Goal: Communication & Community: Answer question/provide support

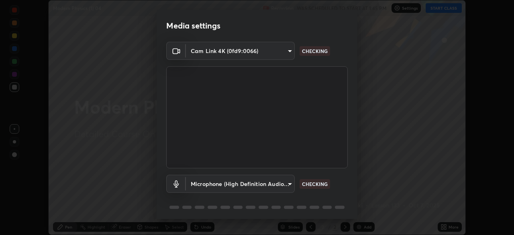
scroll to position [29, 0]
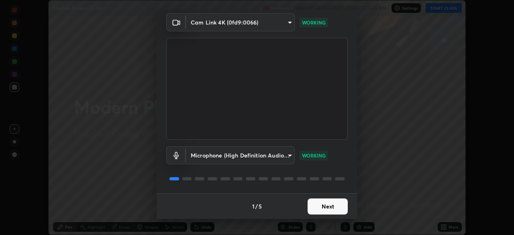
click at [326, 204] on button "Next" at bounding box center [328, 206] width 40 height 16
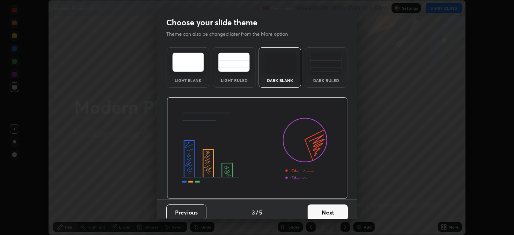
click at [329, 207] on button "Next" at bounding box center [328, 212] width 40 height 16
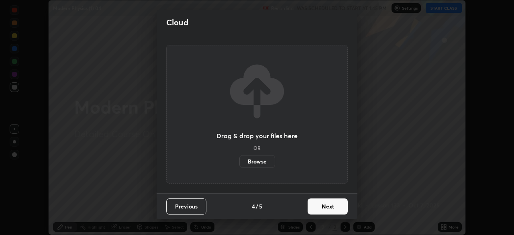
click at [329, 207] on button "Next" at bounding box center [328, 206] width 40 height 16
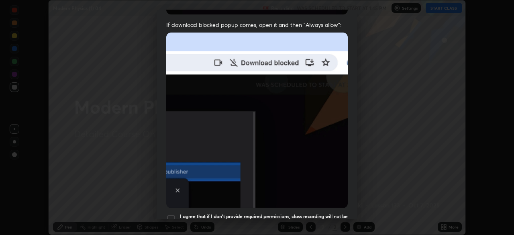
scroll to position [159, 0]
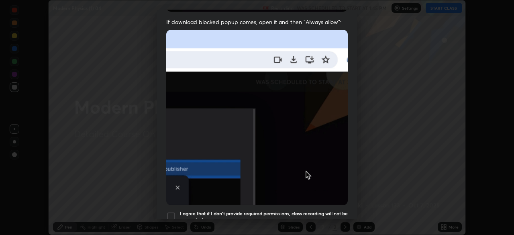
click at [171, 212] on div at bounding box center [171, 217] width 10 height 10
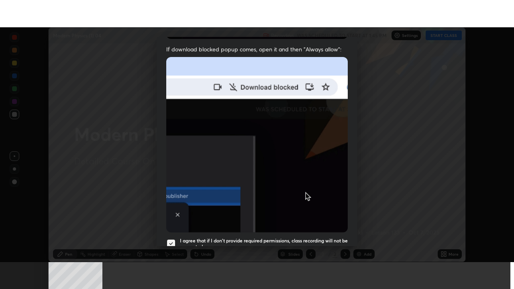
scroll to position [192, 0]
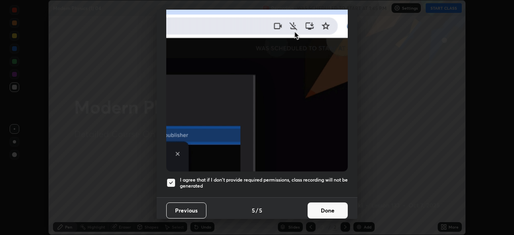
click at [329, 208] on button "Done" at bounding box center [328, 210] width 40 height 16
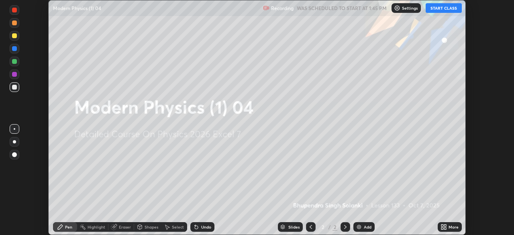
click at [445, 8] on button "START CLASS" at bounding box center [444, 8] width 36 height 10
click at [442, 225] on icon at bounding box center [442, 225] width 2 height 2
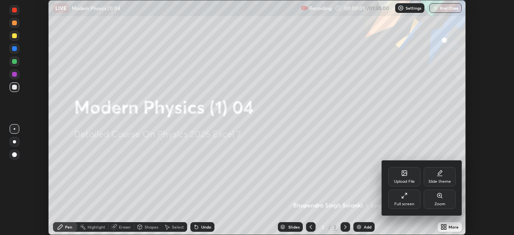
click at [404, 202] on div "Full screen" at bounding box center [404, 204] width 20 height 4
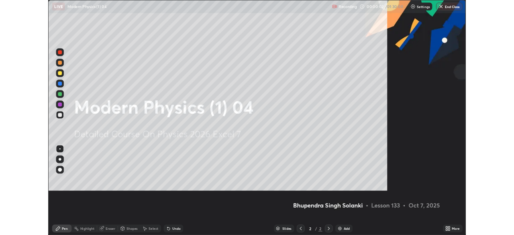
scroll to position [289, 514]
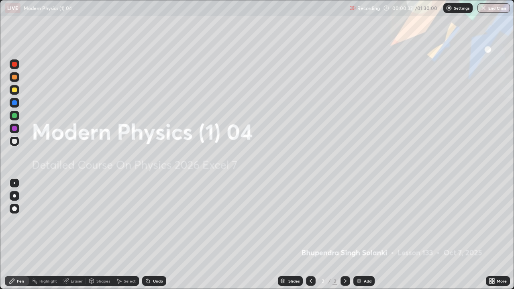
click at [364, 234] on div "Add" at bounding box center [363, 281] width 21 height 10
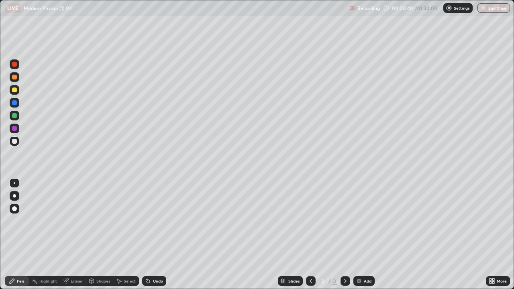
click at [98, 234] on div "Shapes" at bounding box center [99, 281] width 27 height 10
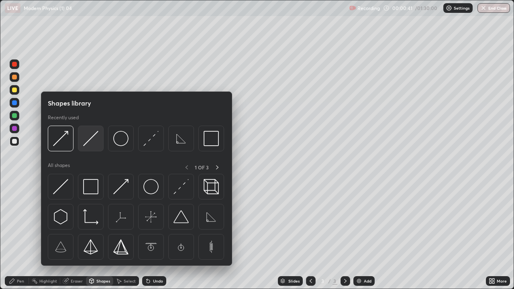
click at [93, 141] on img at bounding box center [90, 138] width 15 height 15
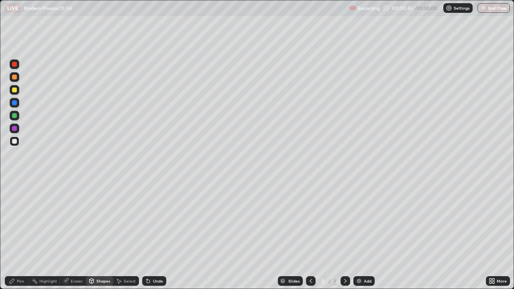
click at [22, 234] on div "Pen" at bounding box center [20, 281] width 7 height 4
click at [101, 234] on div "Shapes" at bounding box center [103, 281] width 14 height 4
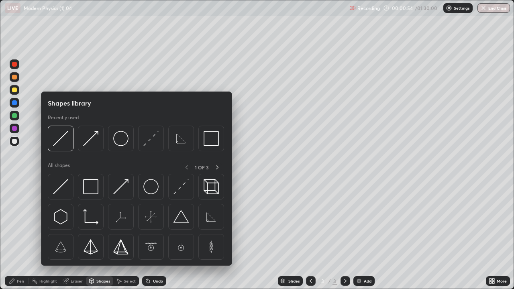
click at [181, 234] on div "Slides 3 / 3 Add" at bounding box center [326, 281] width 320 height 16
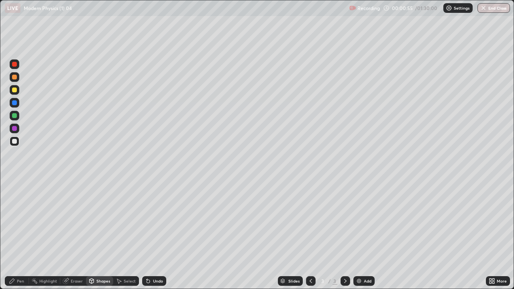
click at [151, 234] on div "Undo" at bounding box center [154, 281] width 24 height 10
click at [91, 234] on icon at bounding box center [92, 280] width 4 height 1
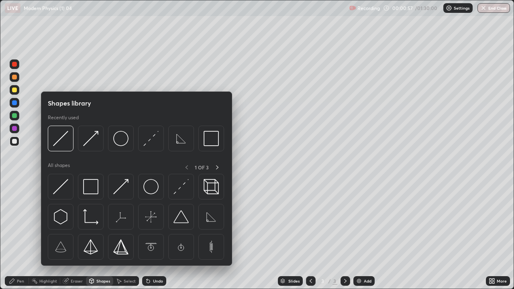
click at [14, 234] on icon at bounding box center [12, 281] width 6 height 6
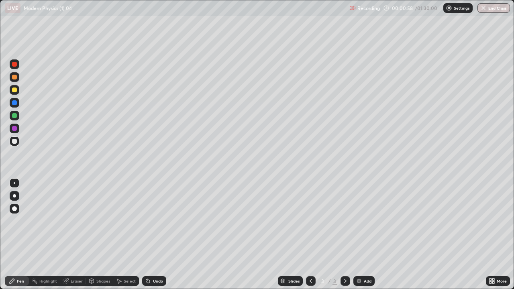
click at [14, 196] on div at bounding box center [14, 195] width 3 height 3
click at [70, 234] on div "Eraser" at bounding box center [73, 281] width 26 height 10
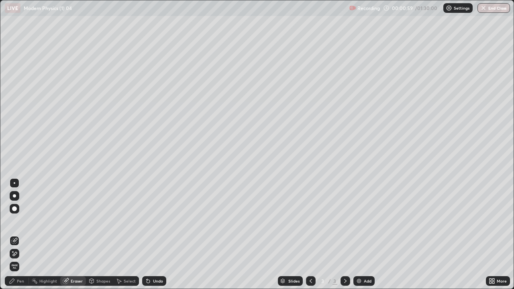
click at [94, 234] on icon at bounding box center [91, 281] width 6 height 6
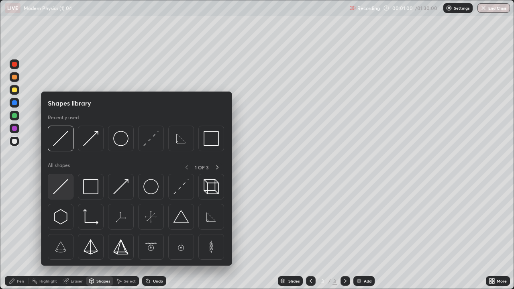
click at [64, 191] on img at bounding box center [60, 186] width 15 height 15
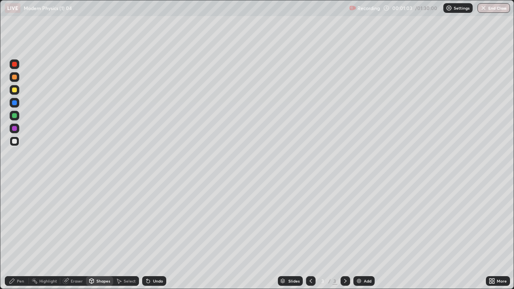
click at [104, 234] on div "Shapes" at bounding box center [103, 281] width 14 height 4
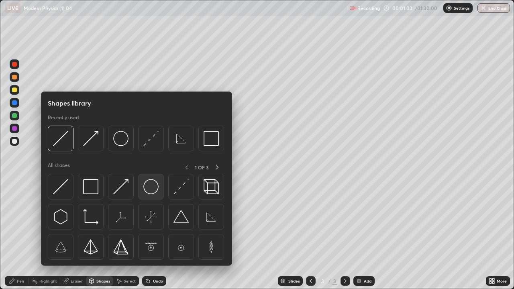
click at [147, 195] on div at bounding box center [151, 187] width 26 height 26
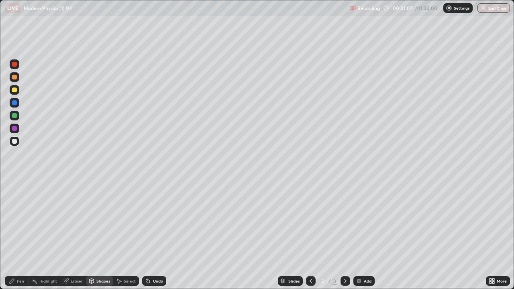
click at [158, 234] on div "Undo" at bounding box center [158, 281] width 10 height 4
click at [161, 234] on div "Undo" at bounding box center [158, 281] width 10 height 4
click at [159, 234] on div "Undo" at bounding box center [158, 281] width 10 height 4
click at [74, 234] on div "Eraser" at bounding box center [77, 281] width 12 height 4
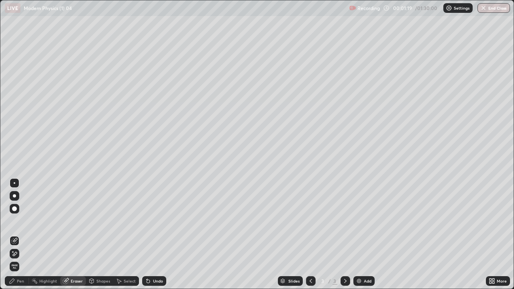
click at [95, 234] on div "Shapes" at bounding box center [99, 281] width 27 height 10
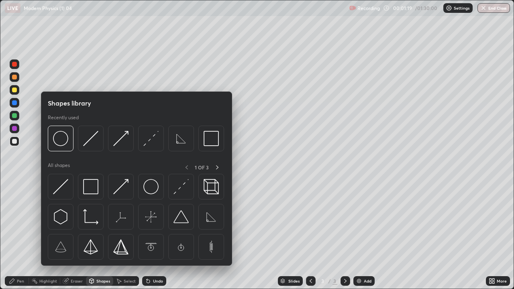
click at [96, 234] on div "Shapes" at bounding box center [103, 281] width 14 height 4
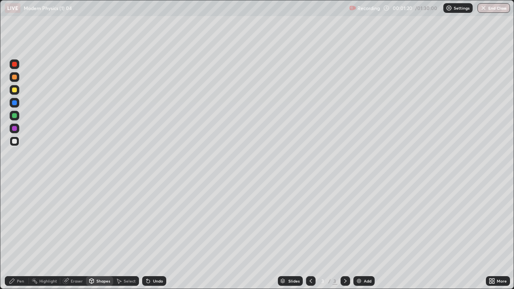
click at [93, 234] on icon at bounding box center [92, 280] width 4 height 1
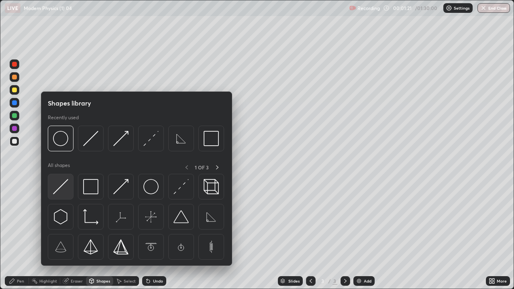
click at [63, 191] on img at bounding box center [60, 186] width 15 height 15
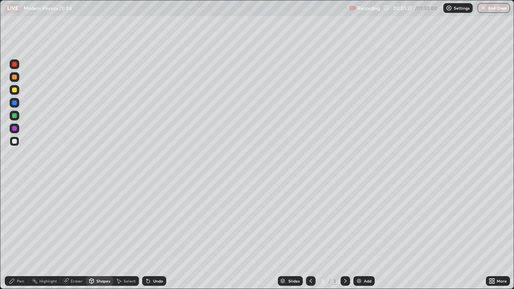
click at [20, 234] on div "Pen" at bounding box center [20, 281] width 7 height 4
click at [98, 234] on div "Shapes" at bounding box center [103, 281] width 14 height 4
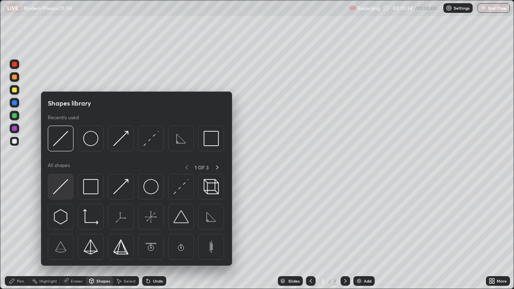
click at [62, 192] on img at bounding box center [60, 186] width 15 height 15
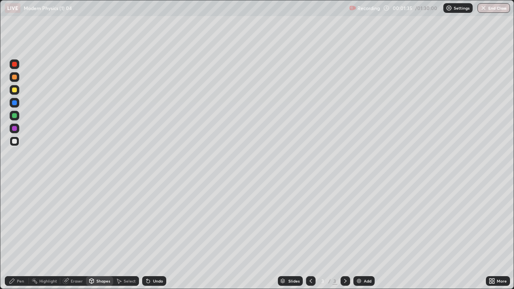
click at [14, 102] on div at bounding box center [14, 102] width 5 height 5
click at [153, 234] on div "Undo" at bounding box center [158, 281] width 10 height 4
click at [21, 234] on div "Pen" at bounding box center [20, 281] width 7 height 4
click at [14, 102] on div at bounding box center [14, 102] width 5 height 5
click at [99, 234] on div "Shapes" at bounding box center [103, 281] width 14 height 4
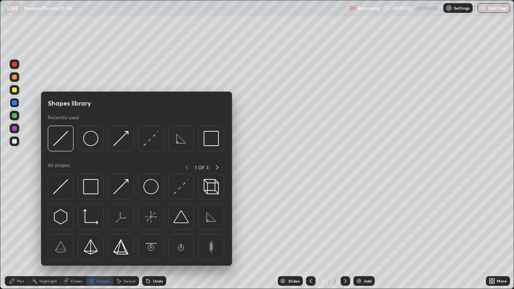
click at [21, 234] on div "Pen" at bounding box center [20, 281] width 7 height 4
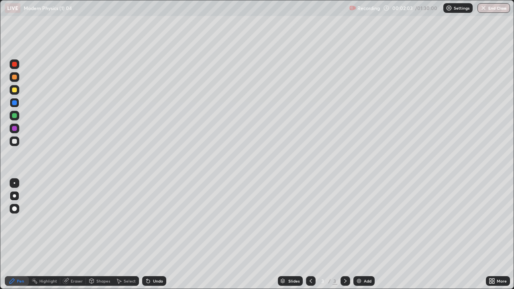
click at [14, 141] on div at bounding box center [14, 141] width 5 height 5
click at [155, 234] on div "Undo" at bounding box center [158, 281] width 10 height 4
click at [153, 234] on div "Undo" at bounding box center [154, 281] width 24 height 10
click at [102, 234] on div "Shapes" at bounding box center [99, 281] width 27 height 10
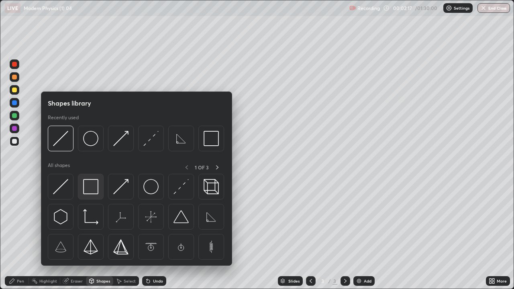
click at [92, 194] on img at bounding box center [90, 186] width 15 height 15
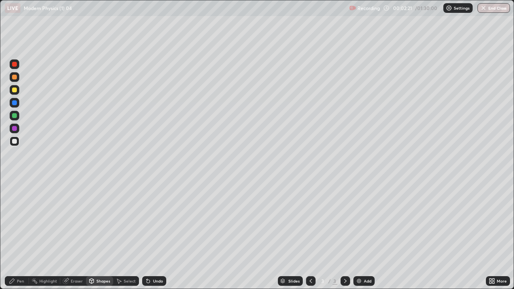
click at [24, 234] on div "Pen" at bounding box center [17, 281] width 24 height 10
click at [15, 91] on div at bounding box center [14, 90] width 5 height 5
click at [14, 142] on div at bounding box center [14, 141] width 5 height 5
click at [14, 114] on div at bounding box center [14, 115] width 5 height 5
click at [98, 234] on div "Shapes" at bounding box center [103, 281] width 14 height 4
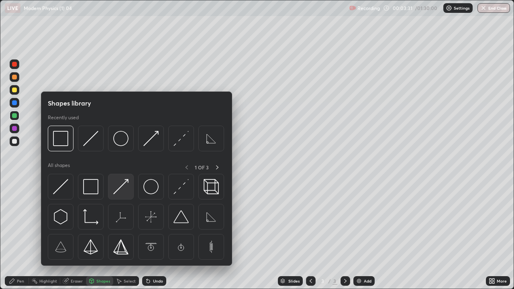
click at [119, 191] on img at bounding box center [120, 186] width 15 height 15
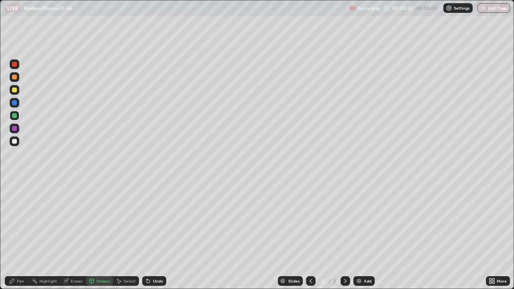
click at [13, 102] on div at bounding box center [14, 102] width 5 height 5
click at [15, 78] on div at bounding box center [14, 77] width 5 height 5
click at [16, 234] on div "Pen" at bounding box center [17, 281] width 24 height 10
click at [153, 234] on div "Undo" at bounding box center [158, 281] width 10 height 4
click at [156, 234] on div "Undo" at bounding box center [154, 281] width 24 height 10
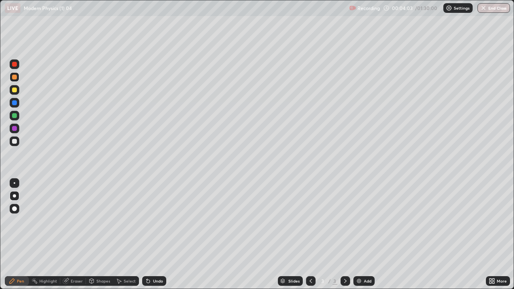
click at [157, 234] on div "Undo" at bounding box center [158, 281] width 10 height 4
click at [72, 234] on div "Eraser" at bounding box center [77, 281] width 12 height 4
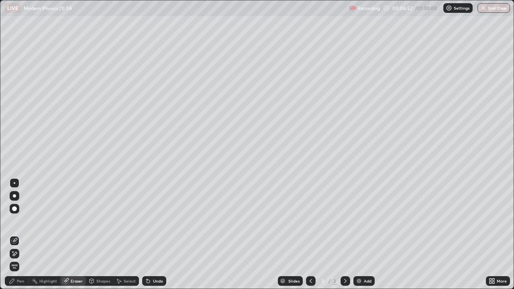
click at [18, 234] on div "Pen" at bounding box center [20, 281] width 7 height 4
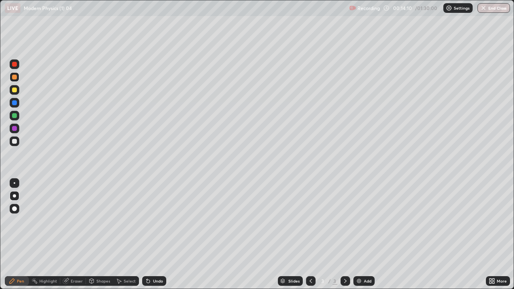
click at [359, 234] on img at bounding box center [359, 281] width 6 height 6
click at [151, 234] on div "Undo" at bounding box center [154, 281] width 24 height 10
click at [153, 234] on div "Undo" at bounding box center [158, 281] width 10 height 4
click at [154, 234] on div "Undo" at bounding box center [158, 281] width 10 height 4
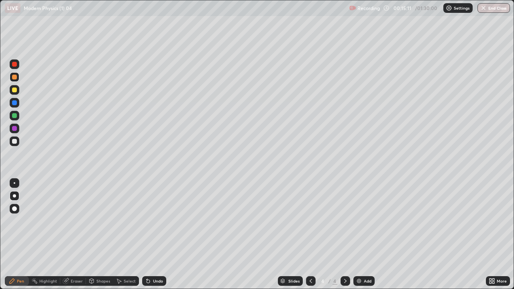
click at [155, 234] on div "Undo" at bounding box center [158, 281] width 10 height 4
click at [16, 92] on div at bounding box center [14, 90] width 5 height 5
click at [155, 234] on div "Undo" at bounding box center [154, 281] width 24 height 10
click at [153, 234] on div "Undo" at bounding box center [158, 281] width 10 height 4
click at [364, 234] on div "Add" at bounding box center [368, 281] width 8 height 4
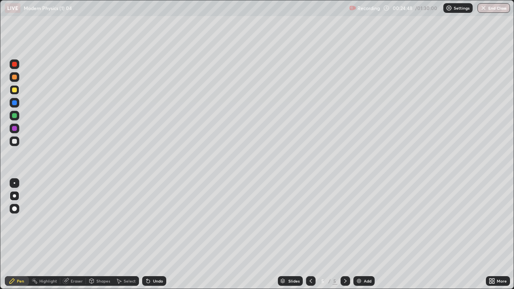
click at [75, 234] on div "Eraser" at bounding box center [77, 281] width 12 height 4
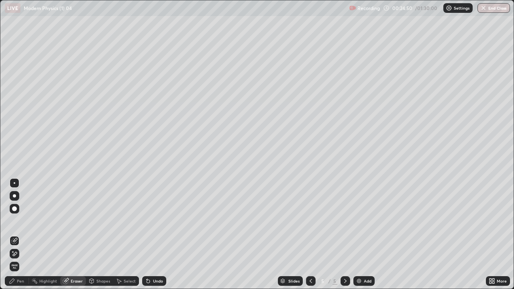
click at [18, 234] on div "Pen" at bounding box center [20, 281] width 7 height 4
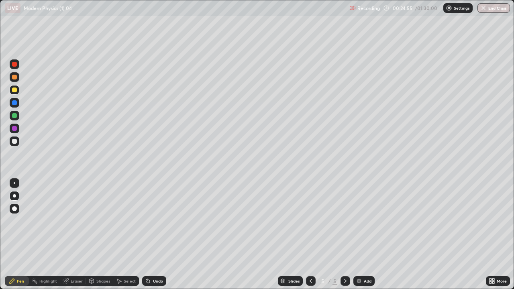
click at [92, 234] on icon at bounding box center [92, 282] width 0 height 3
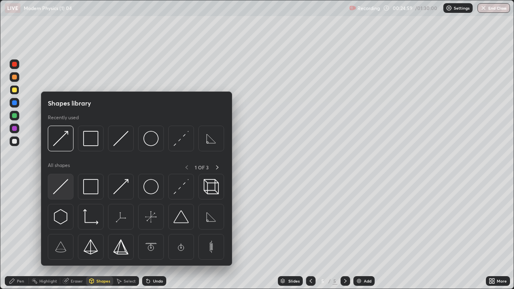
click at [63, 190] on img at bounding box center [60, 186] width 15 height 15
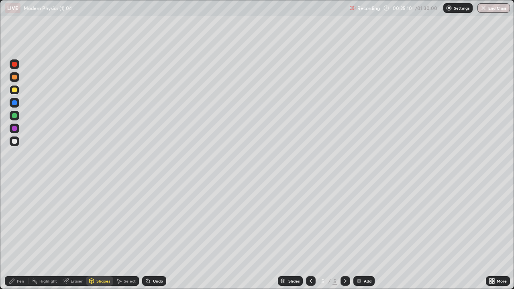
click at [100, 234] on div "Shapes" at bounding box center [103, 281] width 14 height 4
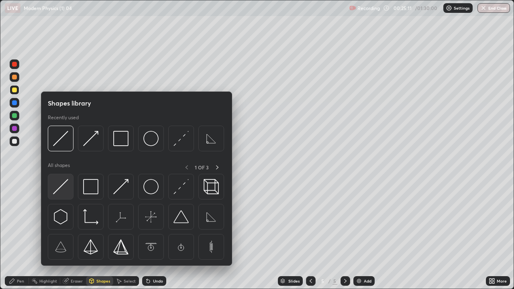
click at [63, 194] on div at bounding box center [61, 187] width 26 height 26
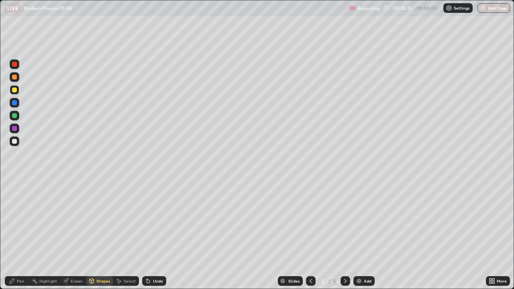
click at [155, 234] on div "Undo" at bounding box center [154, 281] width 24 height 10
click at [14, 143] on div at bounding box center [14, 141] width 5 height 5
click at [76, 234] on div "Eraser" at bounding box center [77, 281] width 12 height 4
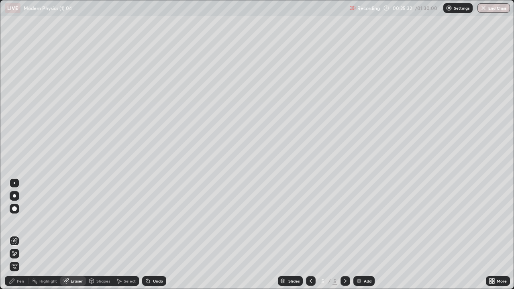
click at [18, 234] on div "Pen" at bounding box center [20, 281] width 7 height 4
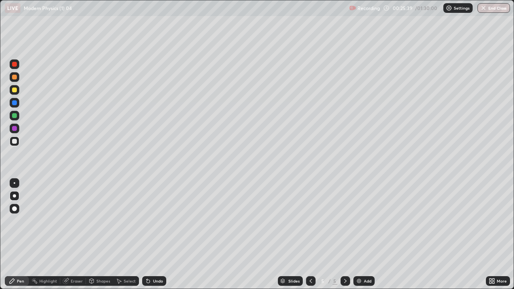
click at [99, 234] on div "Shapes" at bounding box center [103, 281] width 14 height 4
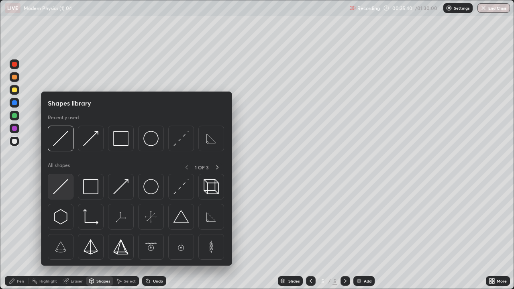
click at [70, 189] on div at bounding box center [61, 187] width 26 height 26
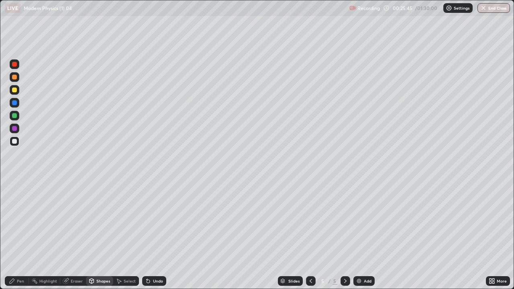
click at [73, 234] on div "Eraser" at bounding box center [77, 281] width 12 height 4
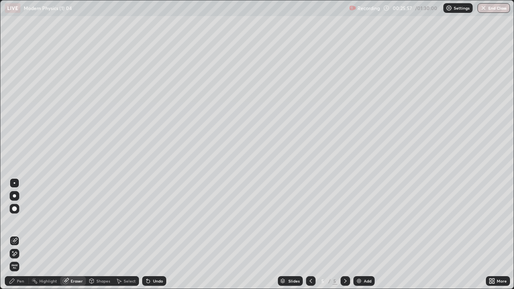
click at [18, 234] on div "Pen" at bounding box center [17, 281] width 24 height 10
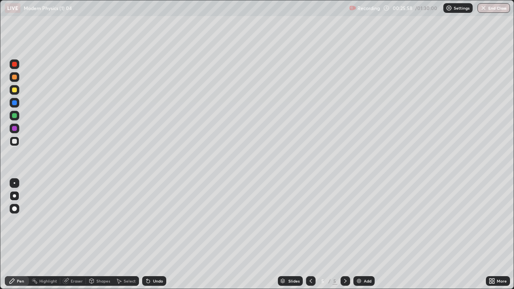
click at [16, 105] on div at bounding box center [14, 102] width 5 height 5
click at [14, 183] on div at bounding box center [15, 183] width 10 height 10
click at [156, 234] on div "Undo" at bounding box center [154, 281] width 24 height 10
click at [107, 234] on div "Shapes" at bounding box center [99, 281] width 27 height 10
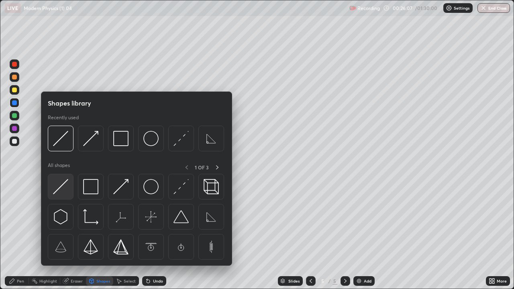
click at [66, 188] on img at bounding box center [60, 186] width 15 height 15
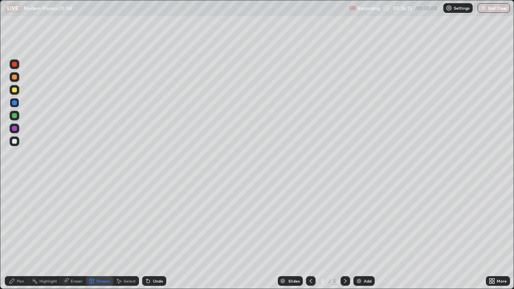
click at [16, 129] on div at bounding box center [14, 128] width 5 height 5
click at [155, 234] on div "Undo" at bounding box center [158, 281] width 10 height 4
click at [16, 234] on div "Pen" at bounding box center [17, 281] width 24 height 10
click at [14, 196] on div at bounding box center [14, 195] width 3 height 3
click at [95, 234] on div "Shapes" at bounding box center [99, 281] width 27 height 10
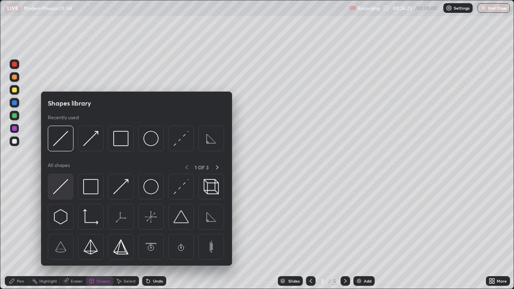
click at [63, 187] on img at bounding box center [60, 186] width 15 height 15
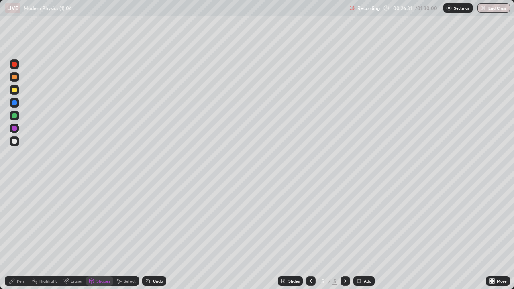
click at [22, 234] on div "Pen" at bounding box center [20, 281] width 7 height 4
click at [16, 208] on div at bounding box center [14, 208] width 5 height 5
click at [14, 76] on div at bounding box center [14, 77] width 5 height 5
click at [159, 234] on div "Undo" at bounding box center [154, 281] width 24 height 10
click at [97, 234] on div "Shapes" at bounding box center [103, 281] width 14 height 4
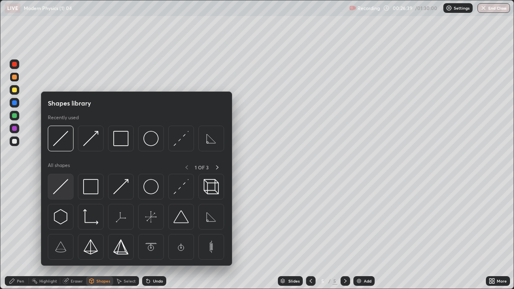
click at [62, 192] on img at bounding box center [60, 186] width 15 height 15
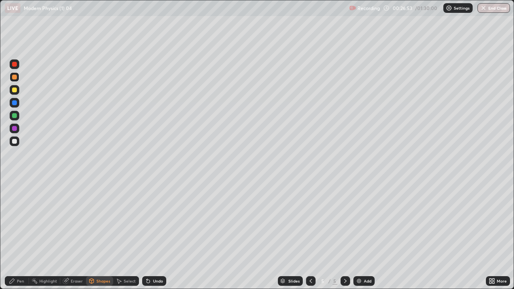
click at [14, 143] on div at bounding box center [14, 141] width 5 height 5
click at [96, 234] on div "Shapes" at bounding box center [103, 281] width 14 height 4
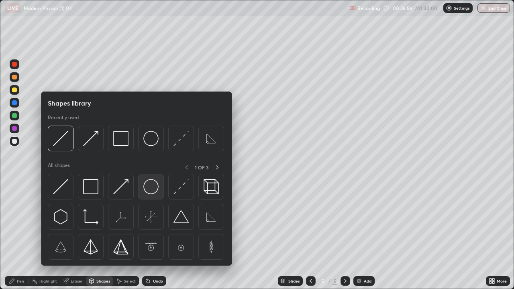
click at [149, 188] on img at bounding box center [150, 186] width 15 height 15
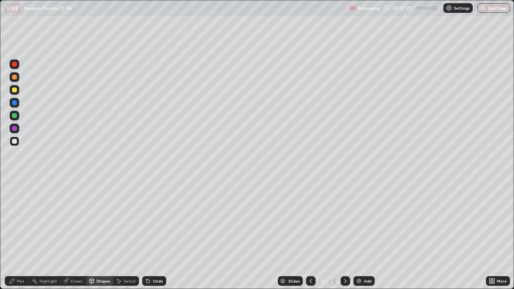
click at [158, 234] on div "Undo" at bounding box center [154, 281] width 24 height 10
click at [20, 234] on div "Pen" at bounding box center [17, 281] width 24 height 10
click at [14, 183] on div at bounding box center [15, 183] width 2 height 2
click at [106, 234] on div "Shapes" at bounding box center [103, 281] width 14 height 4
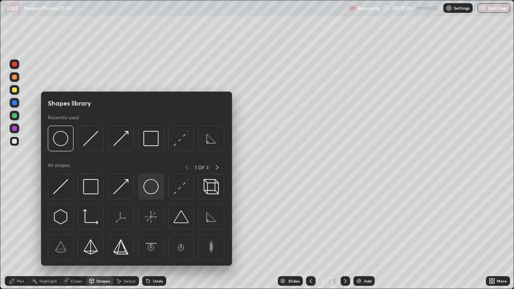
click at [149, 191] on img at bounding box center [150, 186] width 15 height 15
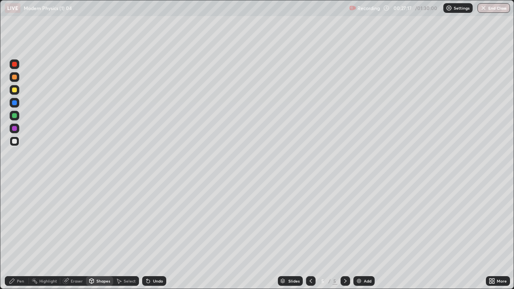
click at [14, 141] on div at bounding box center [14, 141] width 5 height 5
click at [161, 234] on div "Undo" at bounding box center [158, 281] width 10 height 4
click at [96, 234] on div "Shapes" at bounding box center [99, 281] width 27 height 10
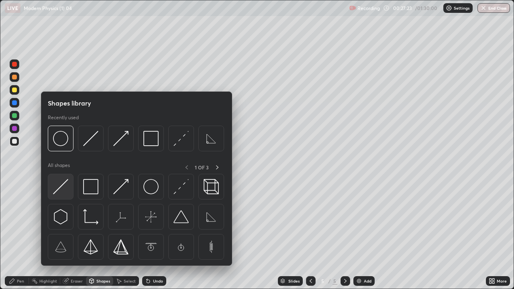
click at [65, 193] on img at bounding box center [60, 186] width 15 height 15
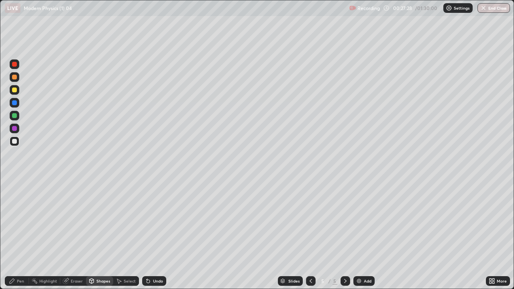
click at [15, 104] on div at bounding box center [14, 102] width 5 height 5
click at [96, 234] on div "Shapes" at bounding box center [99, 281] width 27 height 10
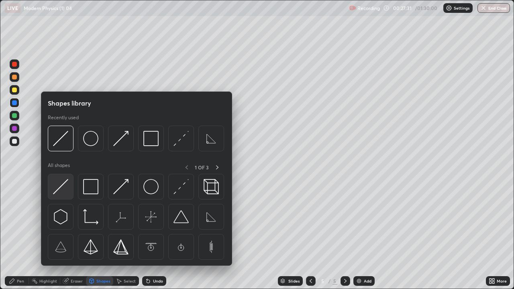
click at [59, 191] on img at bounding box center [60, 186] width 15 height 15
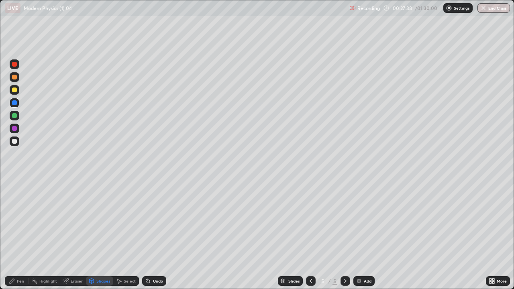
click at [19, 234] on div "Pen" at bounding box center [17, 281] width 24 height 10
click at [14, 103] on div at bounding box center [14, 102] width 5 height 5
click at [79, 234] on div "Eraser" at bounding box center [77, 281] width 12 height 4
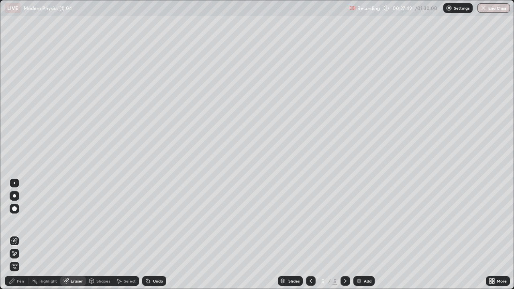
click at [19, 234] on div "Pen" at bounding box center [20, 281] width 7 height 4
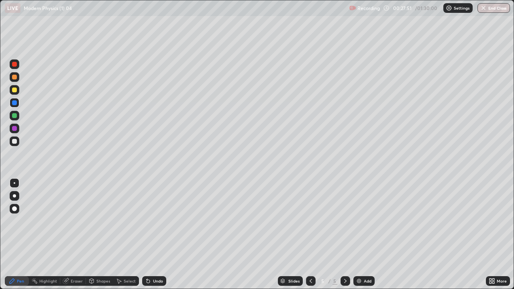
click at [14, 129] on div at bounding box center [14, 128] width 5 height 5
click at [14, 64] on div at bounding box center [14, 64] width 5 height 5
click at [154, 234] on div "Undo" at bounding box center [154, 281] width 24 height 10
click at [104, 234] on div "Shapes" at bounding box center [103, 281] width 14 height 4
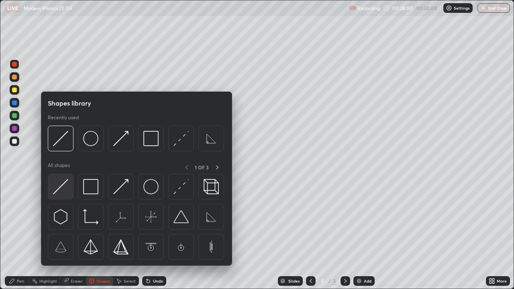
click at [57, 193] on img at bounding box center [60, 186] width 15 height 15
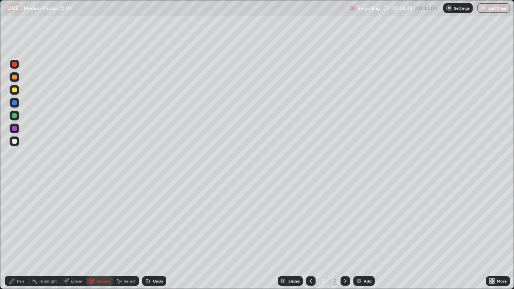
click at [22, 234] on div "Pen" at bounding box center [20, 281] width 7 height 4
click at [14, 90] on div at bounding box center [14, 90] width 5 height 5
click at [14, 142] on div at bounding box center [14, 141] width 5 height 5
click at [13, 103] on div at bounding box center [14, 102] width 5 height 5
click at [16, 78] on div at bounding box center [14, 77] width 5 height 5
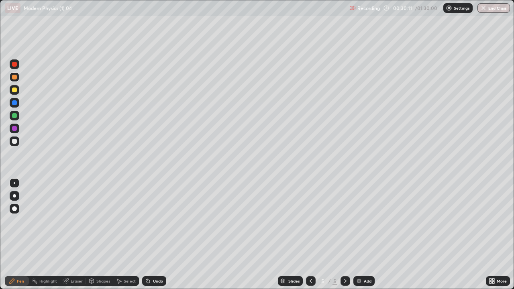
click at [14, 117] on div at bounding box center [14, 115] width 5 height 5
click at [17, 132] on div at bounding box center [15, 129] width 10 height 10
click at [497, 234] on div "More" at bounding box center [498, 281] width 24 height 10
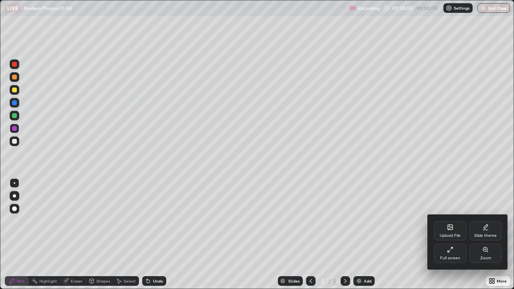
click at [449, 234] on div "Full screen" at bounding box center [450, 258] width 20 height 4
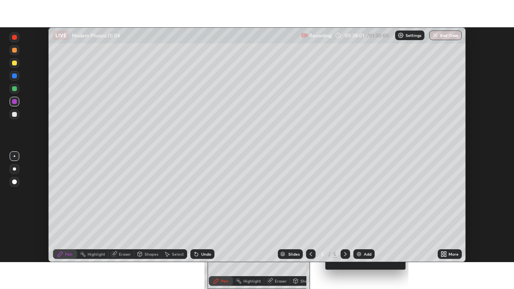
scroll to position [39915, 39636]
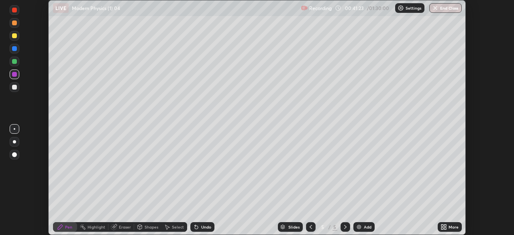
click at [446, 227] on icon at bounding box center [443, 227] width 6 height 6
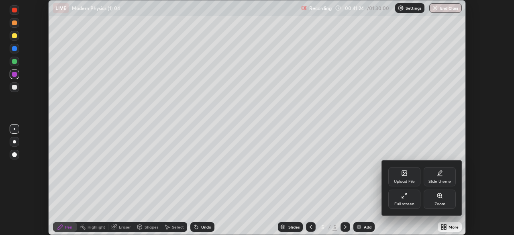
click at [405, 200] on div "Full screen" at bounding box center [404, 199] width 32 height 19
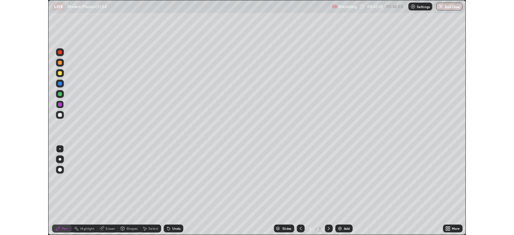
scroll to position [289, 514]
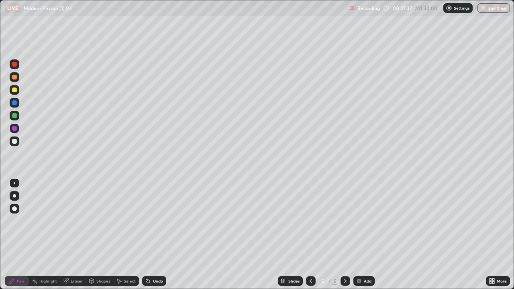
click at [14, 196] on div at bounding box center [14, 195] width 3 height 3
click at [14, 145] on div at bounding box center [15, 142] width 10 height 10
click at [14, 141] on div at bounding box center [14, 141] width 5 height 5
click at [362, 234] on div "Add" at bounding box center [363, 281] width 21 height 10
click at [155, 234] on div "Undo" at bounding box center [158, 281] width 10 height 4
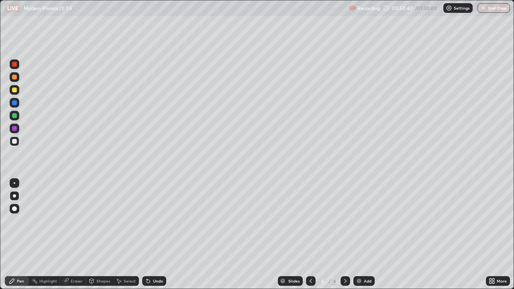
click at [156, 234] on div "Undo" at bounding box center [158, 281] width 10 height 4
click at [310, 234] on icon at bounding box center [311, 281] width 6 height 6
click at [73, 234] on div "Eraser" at bounding box center [77, 281] width 12 height 4
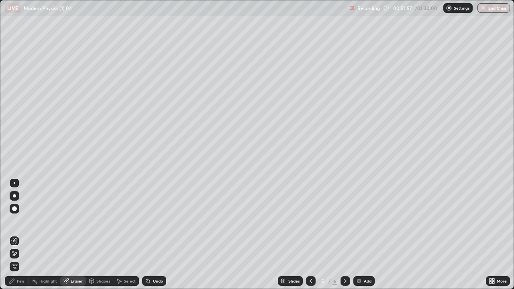
click at [23, 234] on div "Pen" at bounding box center [17, 281] width 24 height 10
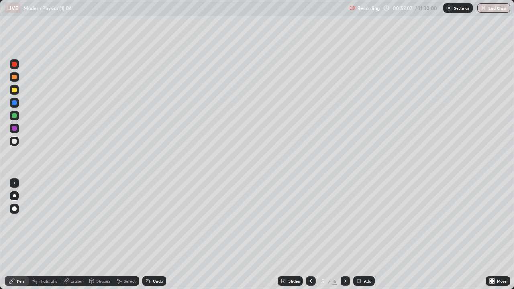
click at [344, 234] on icon at bounding box center [345, 281] width 2 height 4
click at [74, 234] on div "Eraser" at bounding box center [77, 281] width 12 height 4
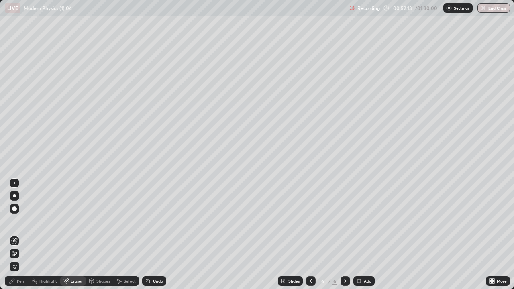
click at [17, 234] on div "Pen" at bounding box center [17, 281] width 24 height 10
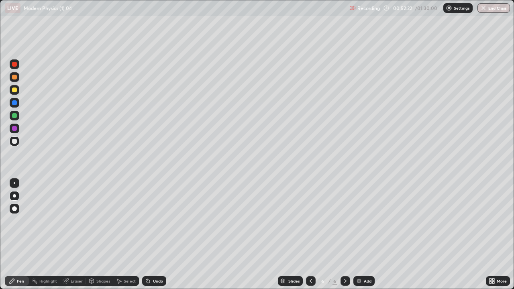
click at [357, 234] on div "Add" at bounding box center [363, 281] width 21 height 10
click at [156, 234] on div "Undo" at bounding box center [158, 281] width 10 height 4
click at [365, 234] on div "Add" at bounding box center [368, 281] width 8 height 4
click at [367, 234] on div "Add" at bounding box center [363, 281] width 21 height 10
click at [155, 234] on div "Undo" at bounding box center [154, 281] width 24 height 10
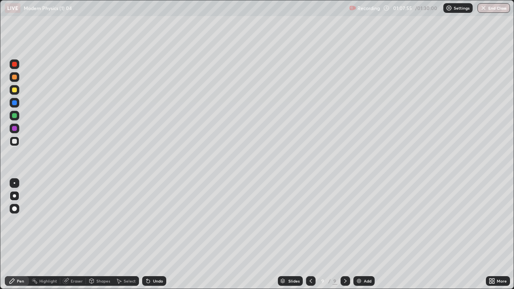
click at [153, 234] on div "Undo" at bounding box center [154, 281] width 24 height 10
click at [73, 234] on div "Eraser" at bounding box center [77, 281] width 12 height 4
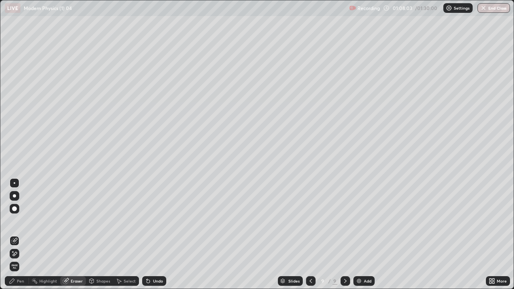
click at [22, 234] on div "Pen" at bounding box center [20, 281] width 7 height 4
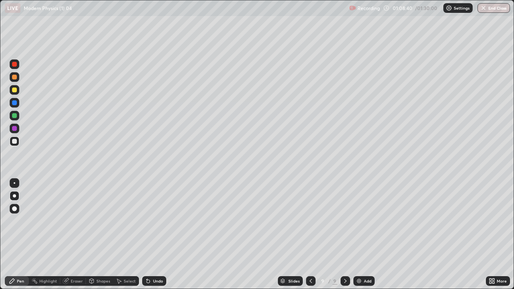
click at [157, 234] on div "Undo" at bounding box center [154, 281] width 24 height 10
click at [158, 234] on div "Undo" at bounding box center [154, 281] width 24 height 10
click at [161, 234] on div "Undo" at bounding box center [154, 281] width 24 height 10
click at [162, 234] on div "Undo" at bounding box center [154, 281] width 24 height 10
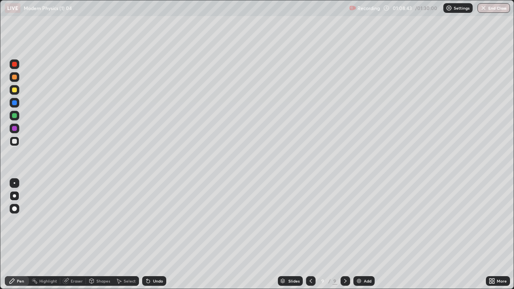
click at [155, 234] on div "Undo" at bounding box center [158, 281] width 10 height 4
click at [156, 234] on div "Undo" at bounding box center [154, 281] width 24 height 10
click at [153, 234] on div "Undo" at bounding box center [158, 281] width 10 height 4
click at [154, 234] on div "Undo" at bounding box center [154, 281] width 24 height 10
click at [491, 10] on button "End Class" at bounding box center [493, 8] width 33 height 10
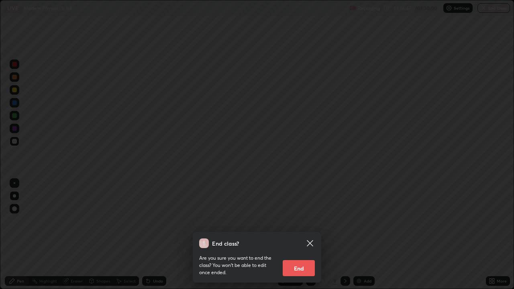
click at [305, 234] on button "End" at bounding box center [299, 268] width 32 height 16
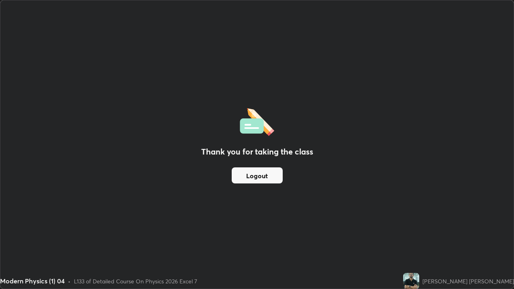
click at [272, 177] on button "Logout" at bounding box center [257, 175] width 51 height 16
click at [271, 175] on button "Logout" at bounding box center [257, 175] width 51 height 16
click at [271, 173] on button "Logout" at bounding box center [257, 175] width 51 height 16
click at [271, 174] on button "Logout" at bounding box center [257, 175] width 51 height 16
click at [271, 176] on button "Logout" at bounding box center [257, 175] width 51 height 16
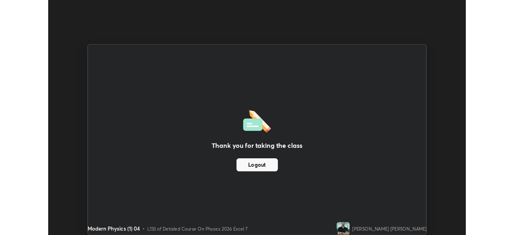
scroll to position [39915, 39636]
